Goal: Task Accomplishment & Management: Complete application form

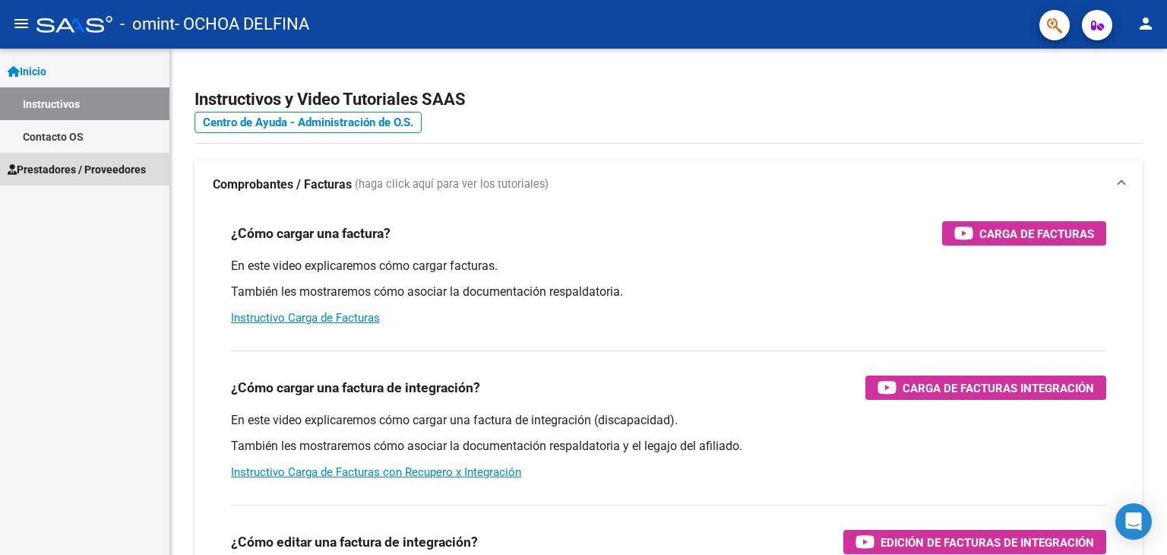
click at [102, 170] on span "Prestadores / Proveedores" at bounding box center [77, 169] width 138 height 17
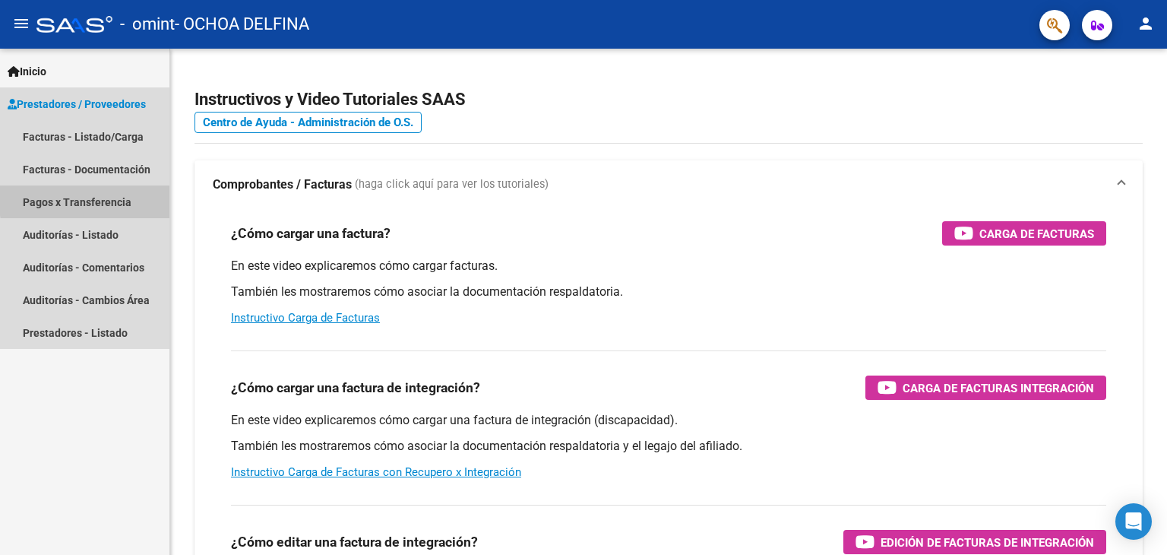
click at [103, 198] on link "Pagos x Transferencia" at bounding box center [84, 201] width 169 height 33
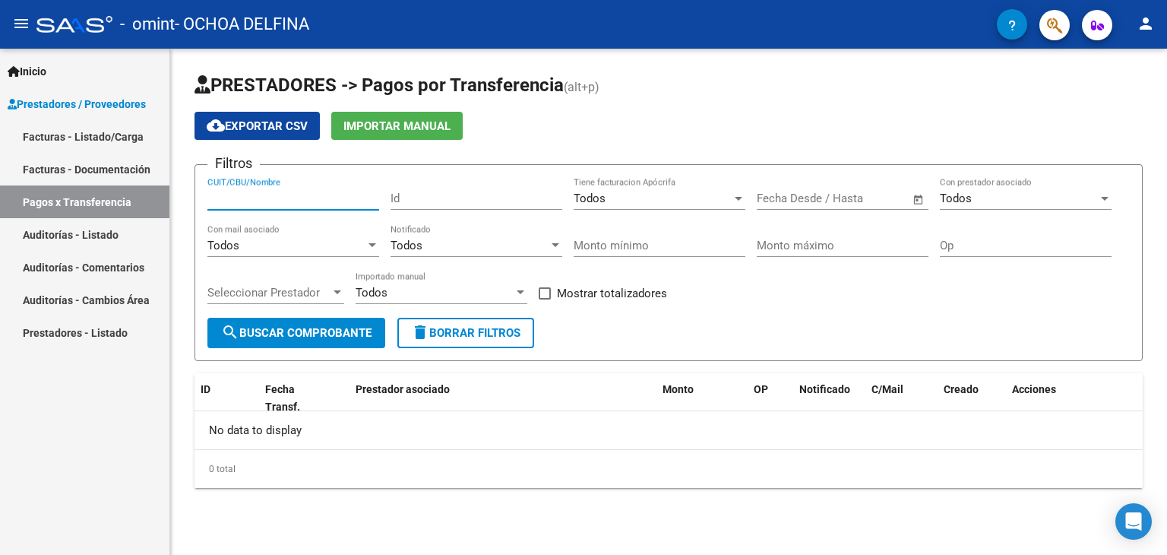
click at [291, 201] on input "CUIT/CBU/Nombre" at bounding box center [293, 198] width 172 height 14
type input "3"
type input "27350770939"
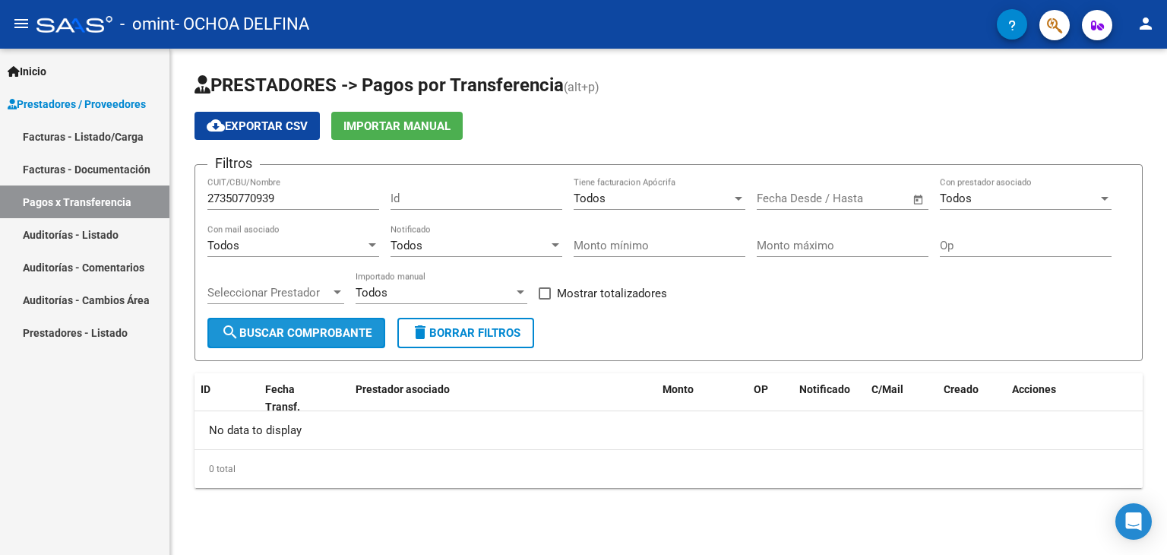
click at [333, 329] on span "search Buscar Comprobante" at bounding box center [296, 333] width 150 height 14
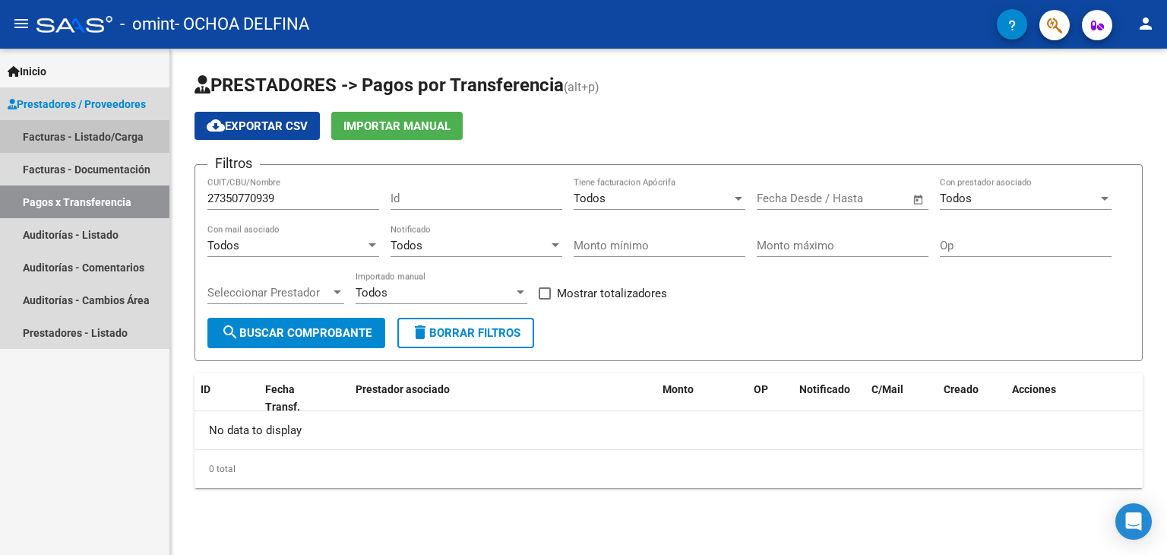
click at [87, 132] on link "Facturas - Listado/Carga" at bounding box center [84, 136] width 169 height 33
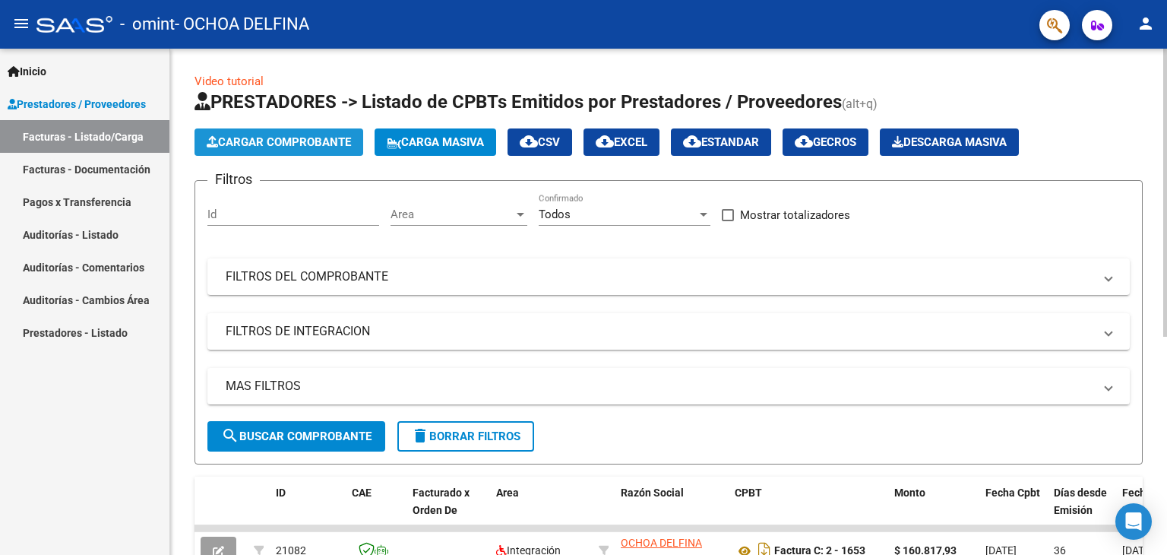
click at [312, 140] on span "Cargar Comprobante" at bounding box center [279, 142] width 144 height 14
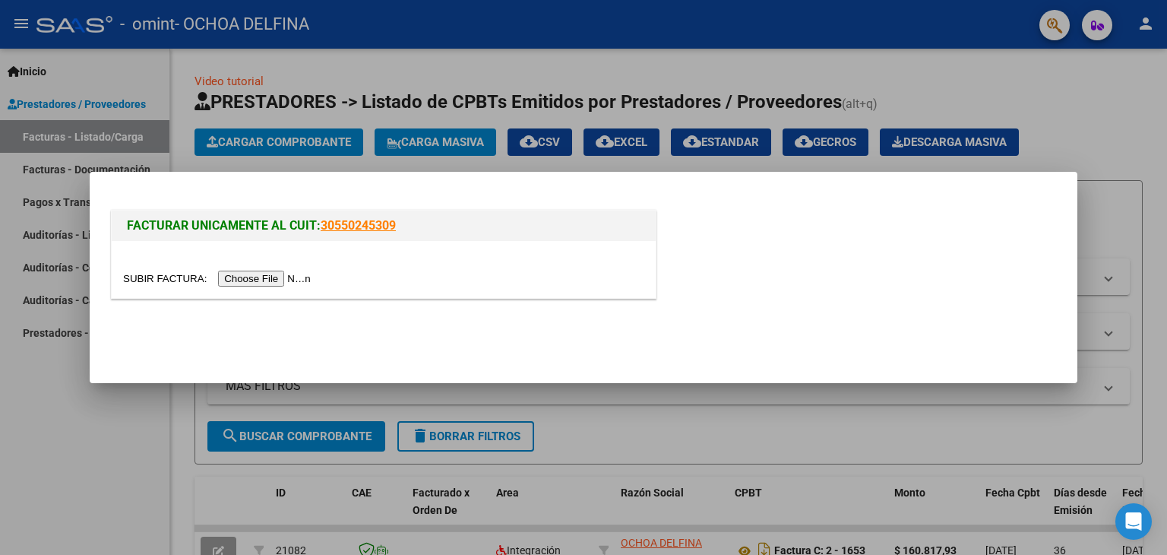
click at [251, 279] on input "file" at bounding box center [219, 279] width 192 height 16
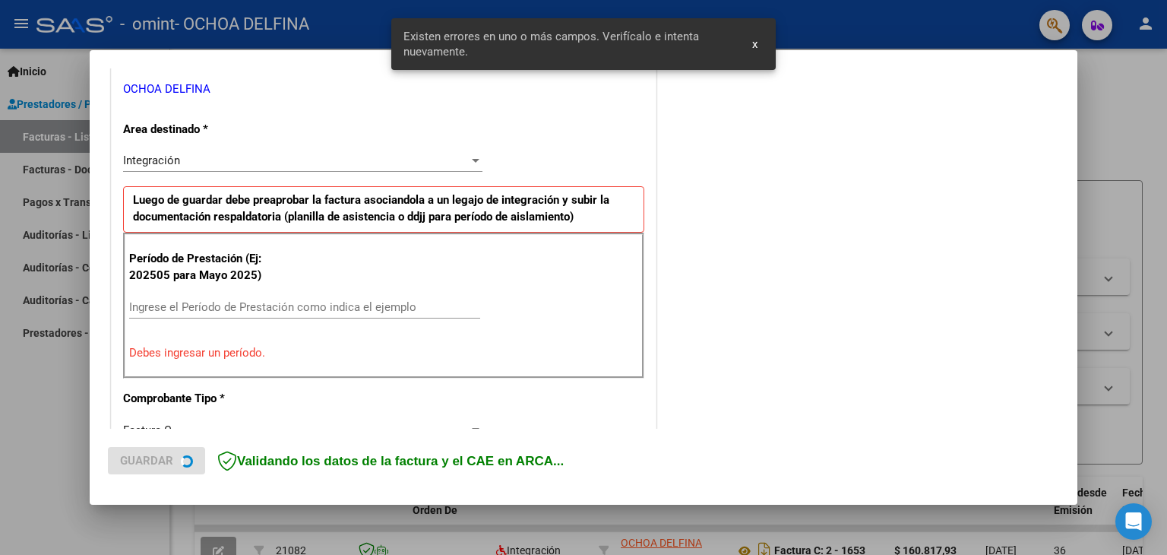
scroll to position [319, 0]
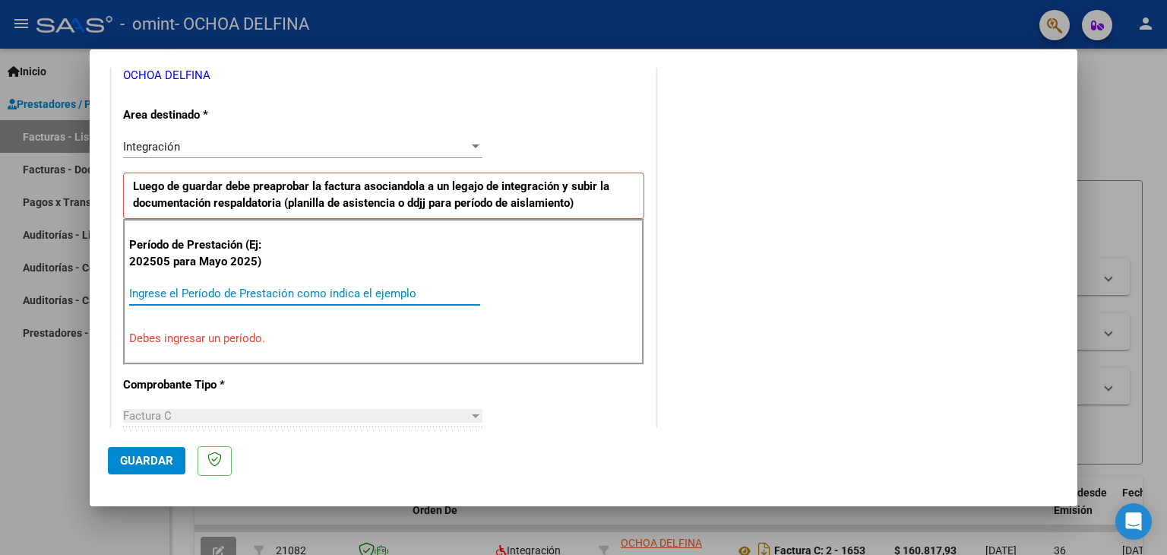
click at [182, 290] on input "Ingrese el Período de Prestación como indica el ejemplo" at bounding box center [304, 293] width 351 height 14
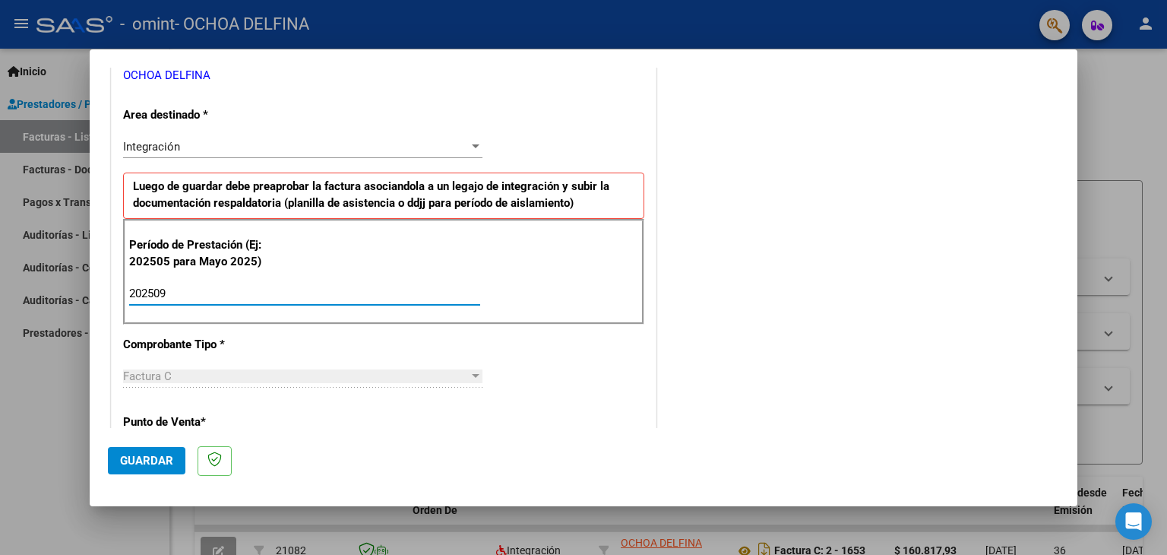
type input "202509"
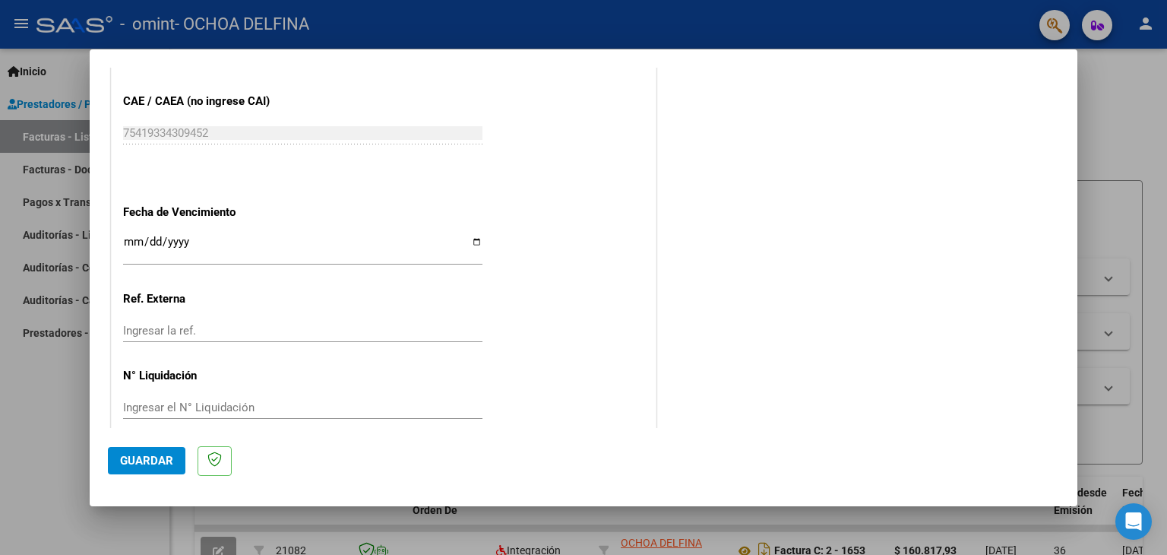
scroll to position [975, 0]
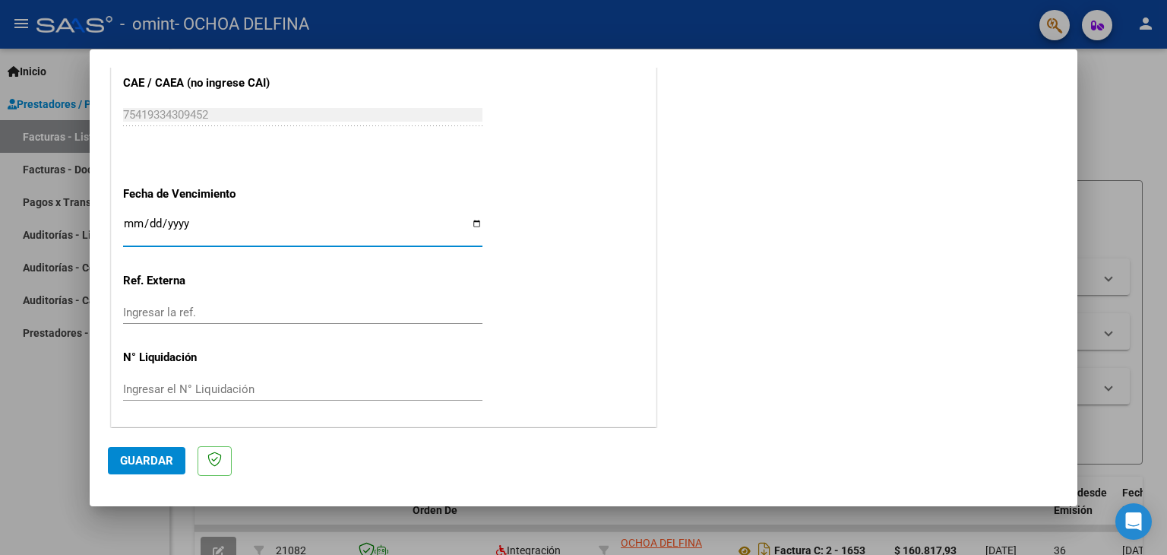
click at [131, 217] on input "Ingresar la fecha" at bounding box center [302, 229] width 359 height 24
type input "0025-10-19"
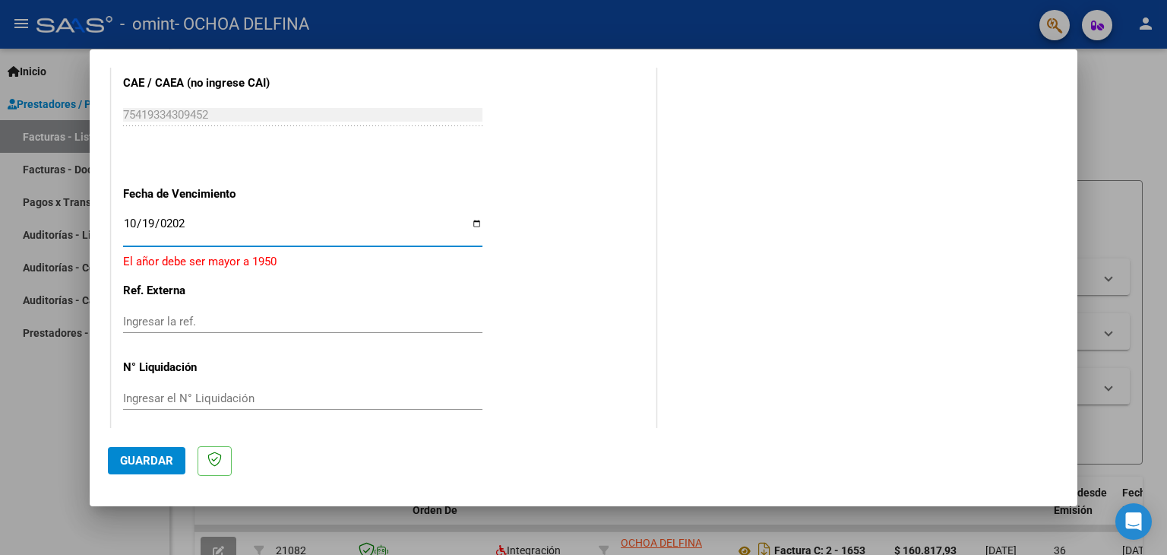
type input "[DATE]"
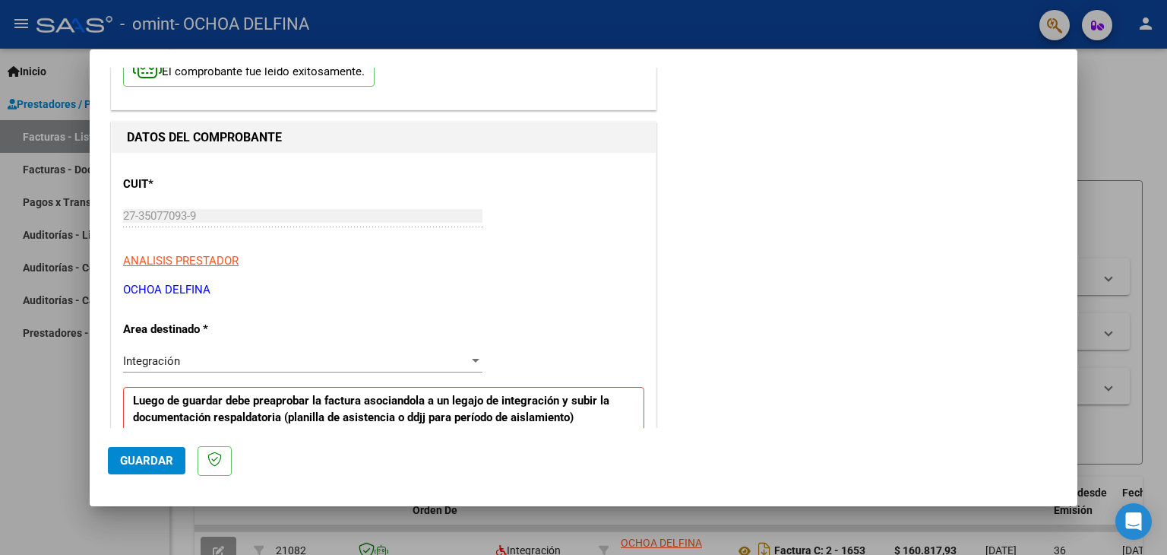
scroll to position [0, 0]
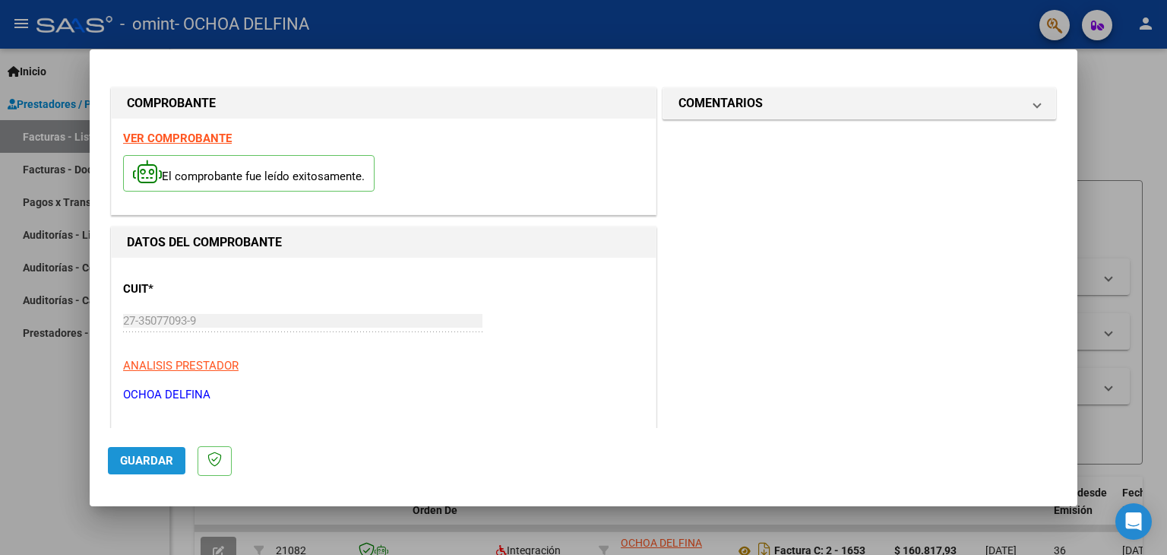
click at [146, 454] on span "Guardar" at bounding box center [146, 461] width 53 height 14
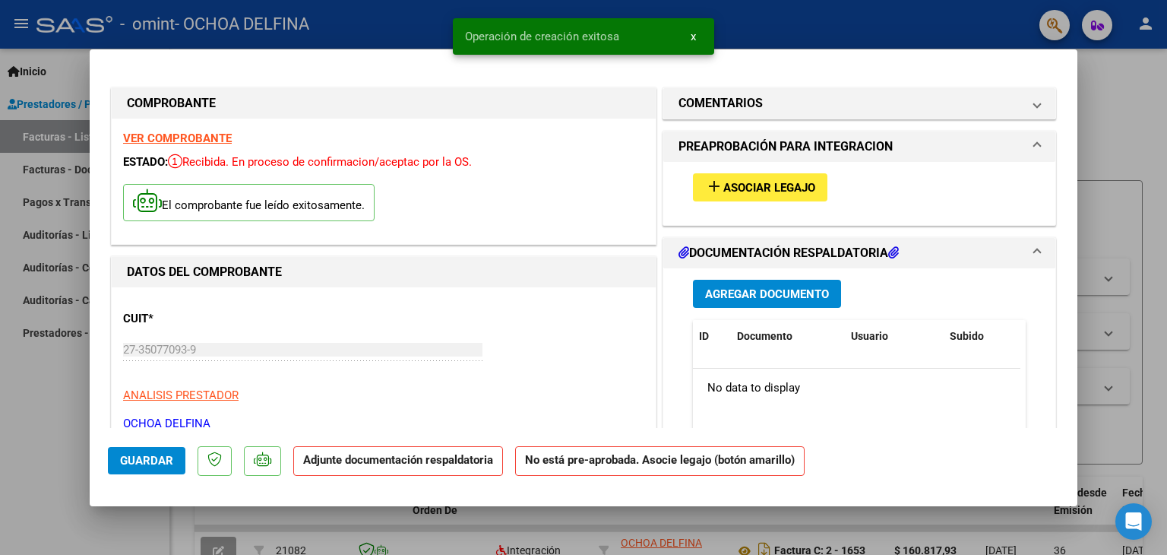
click at [784, 291] on span "Agregar Documento" at bounding box center [767, 294] width 124 height 14
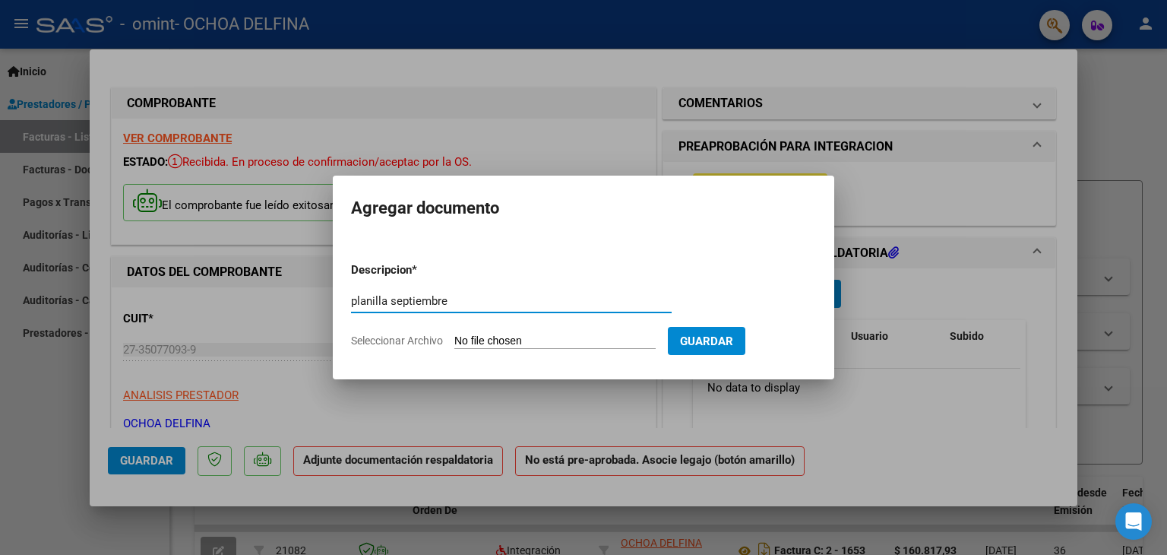
type input "planilla septiembre"
click at [544, 338] on input "Seleccionar Archivo" at bounding box center [554, 341] width 201 height 14
type input "C:\fakepath\Ojeda septiembre (2).pdf"
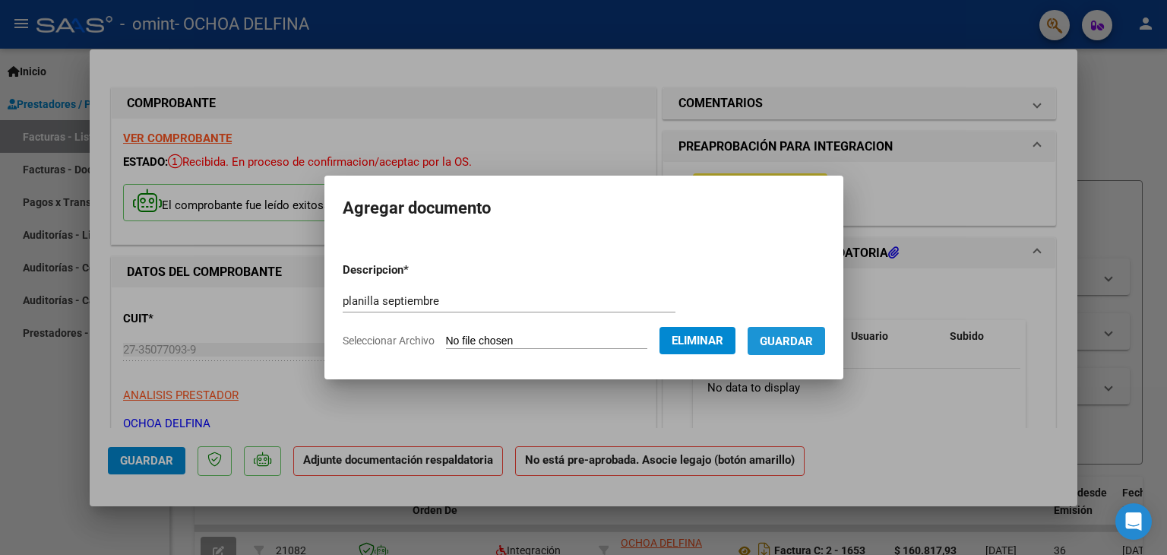
click at [807, 336] on span "Guardar" at bounding box center [786, 341] width 53 height 14
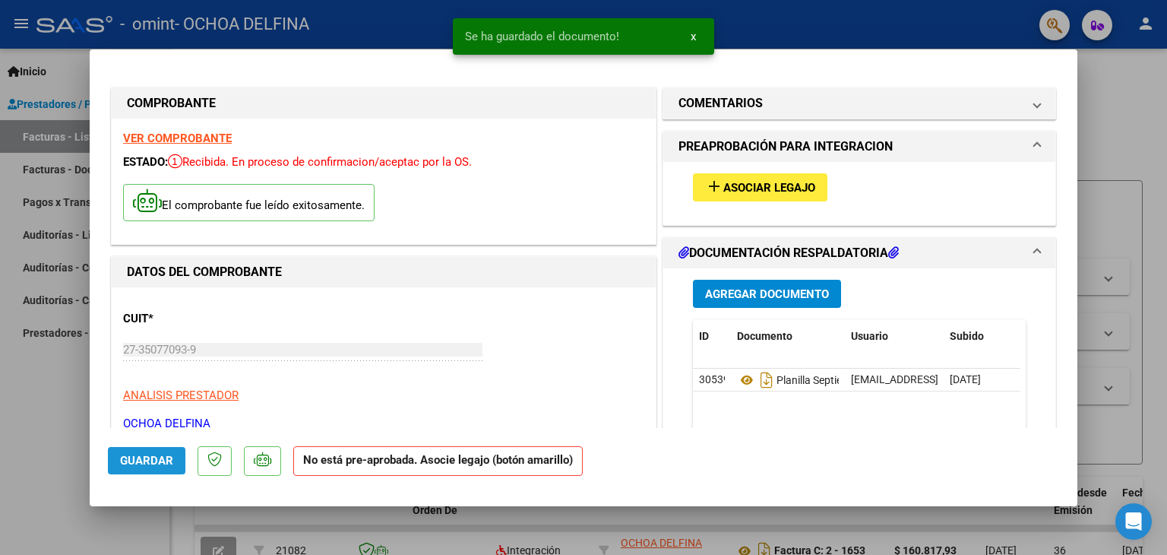
click at [143, 457] on span "Guardar" at bounding box center [146, 461] width 53 height 14
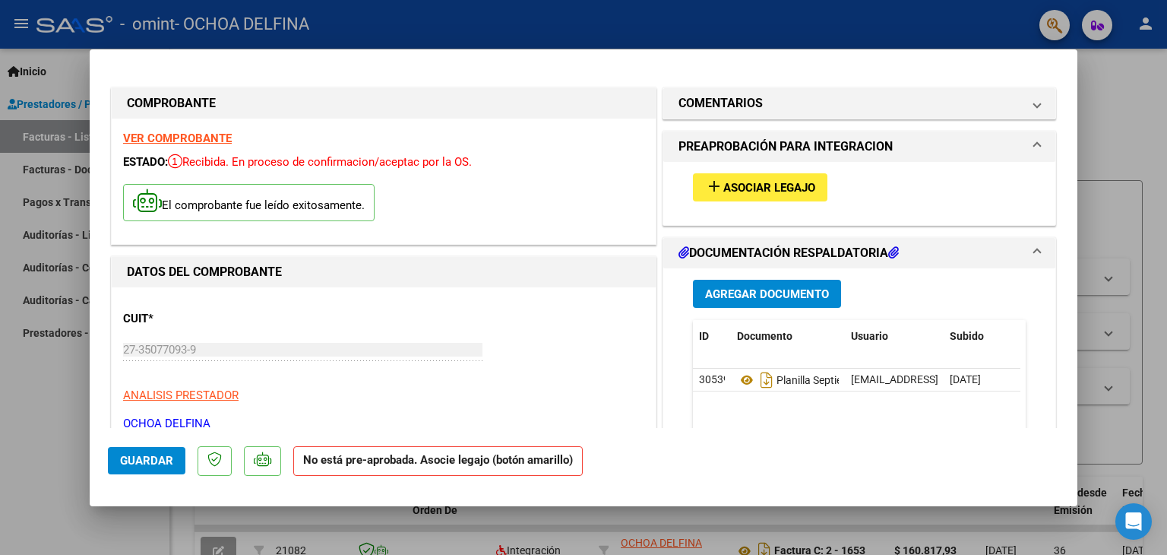
click at [1109, 109] on div at bounding box center [583, 277] width 1167 height 555
